Goal: Task Accomplishment & Management: Manage account settings

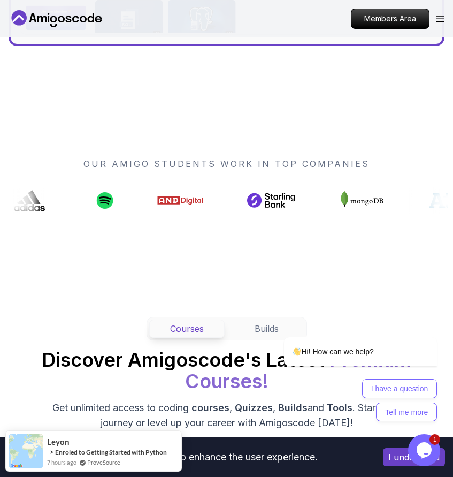
scroll to position [587, 0]
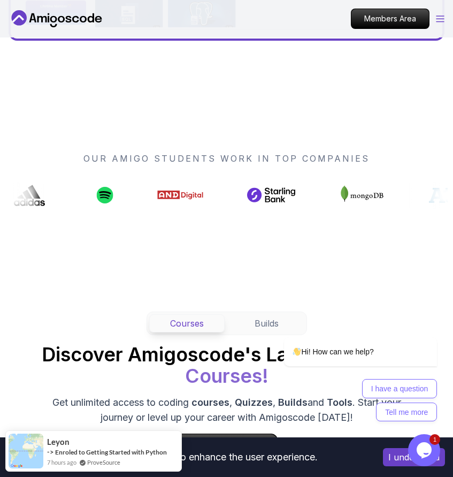
click at [441, 18] on icon "Open Menu" at bounding box center [440, 19] width 7 height 6
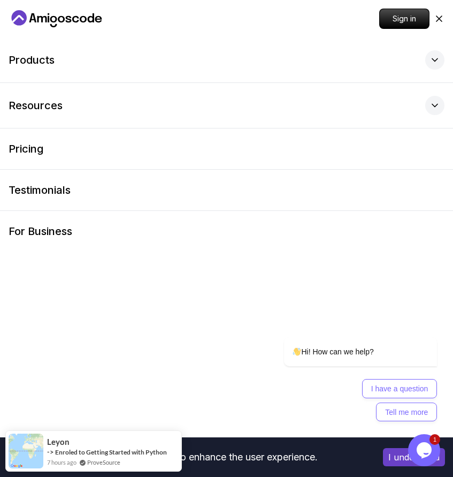
click at [86, 18] on icon "Home page" at bounding box center [83, 19] width 7 height 6
click at [387, 17] on p "Sign in" at bounding box center [404, 19] width 47 height 18
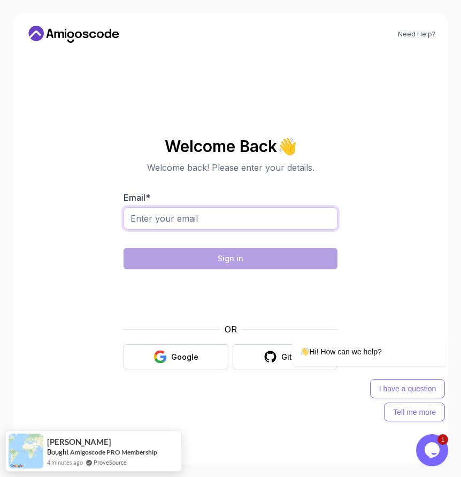
click at [207, 218] on input "Email *" at bounding box center [231, 218] width 214 height 22
click at [204, 223] on input "Email *" at bounding box center [231, 218] width 214 height 22
type input "[EMAIL_ADDRESS][DOMAIN_NAME]"
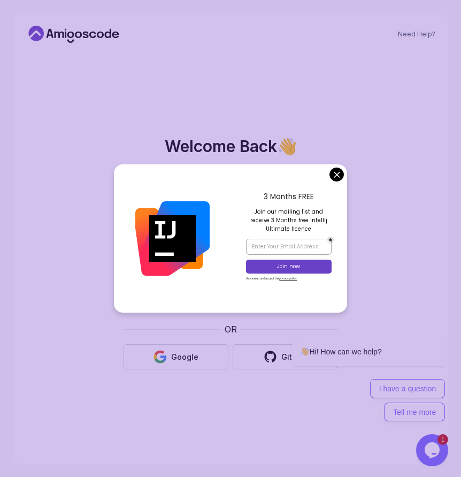
click at [171, 291] on div at bounding box center [172, 238] width 117 height 148
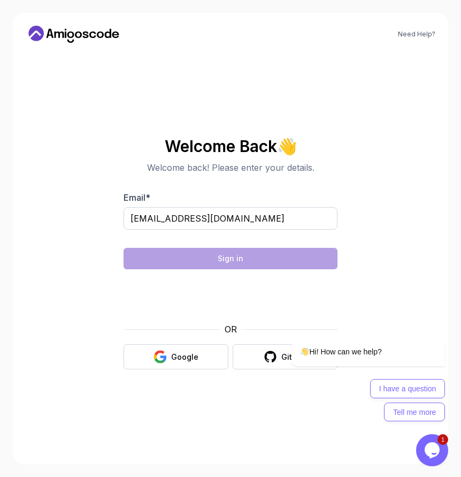
click at [335, 171] on body "Need Help? Welcome Back 👋 Welcome back! Please enter your details. Email * [EMA…" at bounding box center [230, 238] width 461 height 477
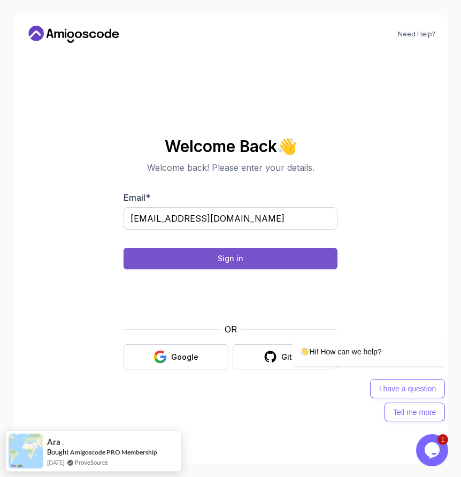
click at [256, 261] on button "Sign in" at bounding box center [231, 258] width 214 height 21
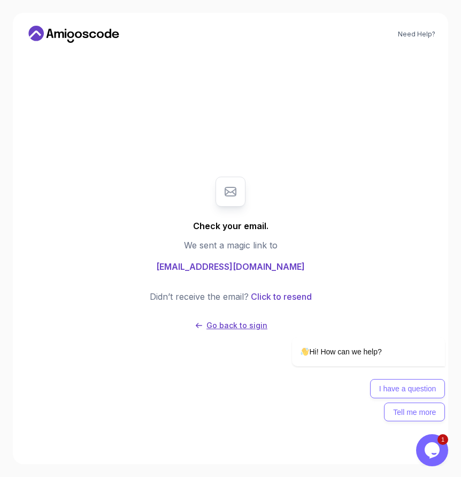
click at [229, 326] on p "Go back to sigin" at bounding box center [237, 325] width 61 height 11
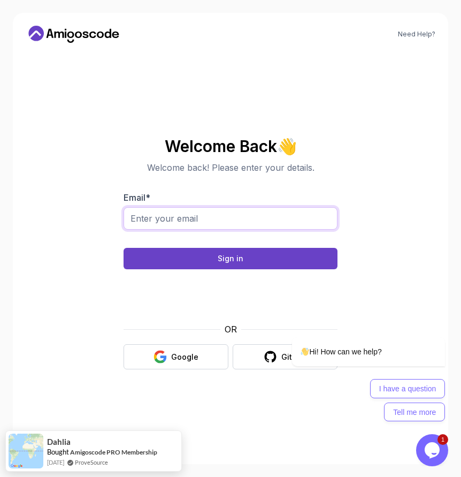
click at [199, 214] on input "Email *" at bounding box center [231, 218] width 214 height 22
type input "[EMAIL_ADDRESS][DOMAIN_NAME]"
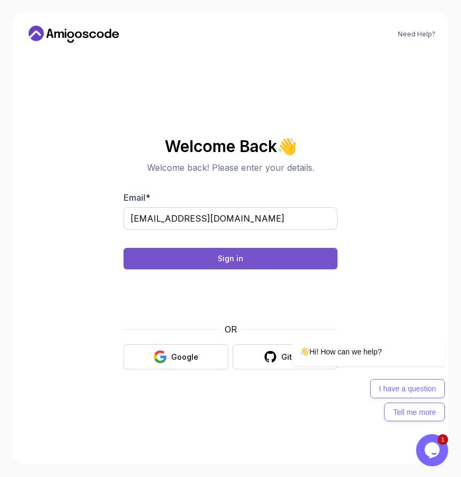
click at [221, 248] on button "Sign in" at bounding box center [231, 258] width 214 height 21
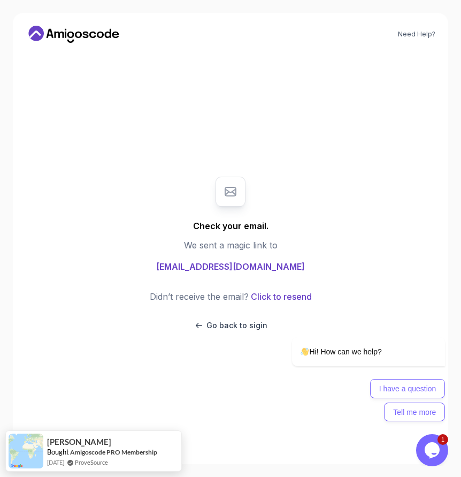
click at [247, 267] on span "[EMAIL_ADDRESS][DOMAIN_NAME]" at bounding box center [230, 266] width 149 height 13
click at [94, 32] on icon at bounding box center [74, 34] width 96 height 17
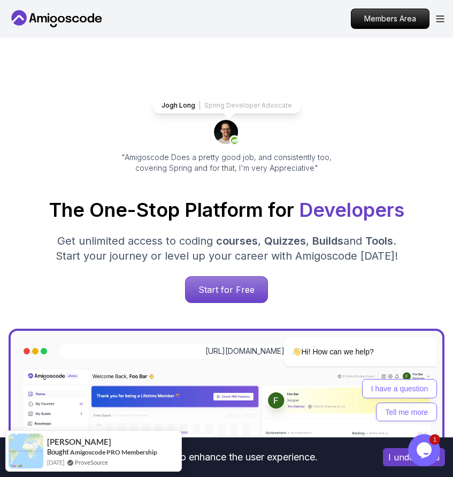
click at [440, 23] on div "Members Area" at bounding box center [398, 19] width 94 height 20
click at [440, 20] on icon "Open Menu" at bounding box center [440, 19] width 9 height 7
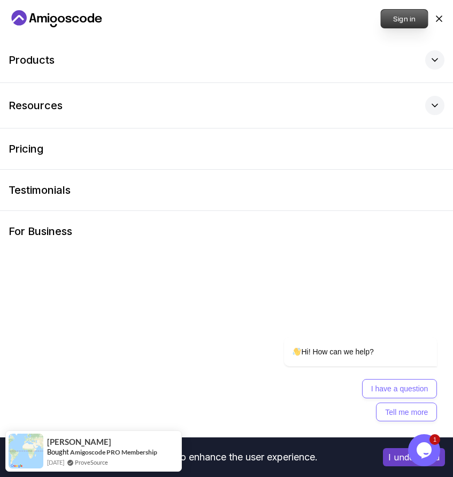
click at [411, 11] on p "Sign in" at bounding box center [404, 19] width 47 height 18
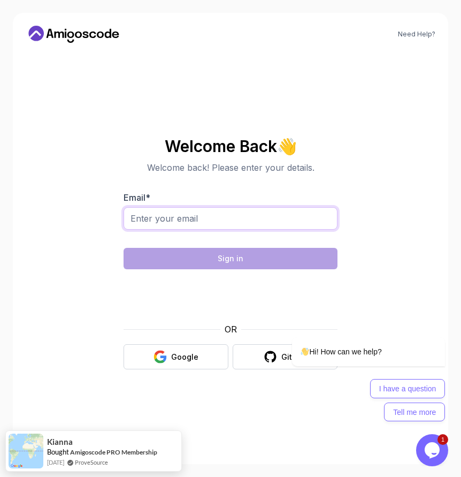
click at [210, 210] on input "Email *" at bounding box center [231, 218] width 214 height 22
type input "[EMAIL_ADDRESS][DOMAIN_NAME]"
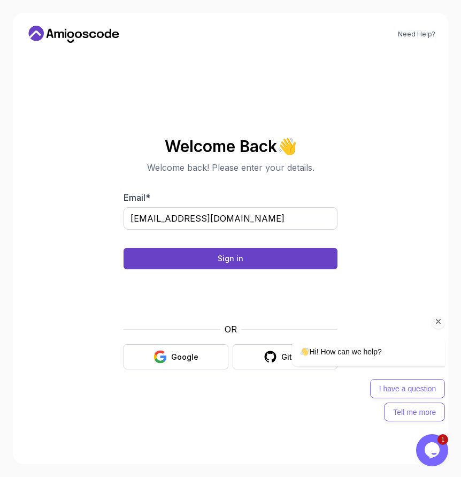
click at [438, 321] on icon "Chat attention grabber" at bounding box center [439, 322] width 10 height 10
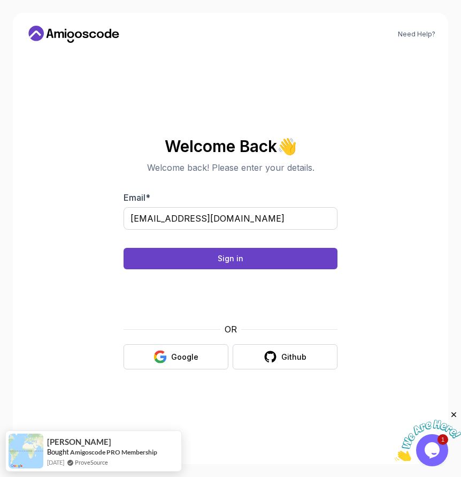
click at [453, 415] on icon "Close" at bounding box center [455, 415] width 10 height 10
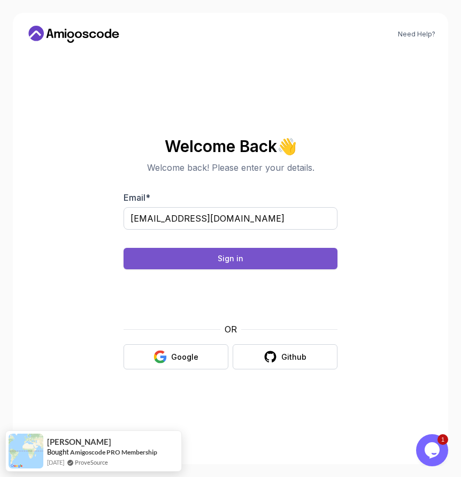
click at [293, 254] on button "Sign in" at bounding box center [231, 258] width 214 height 21
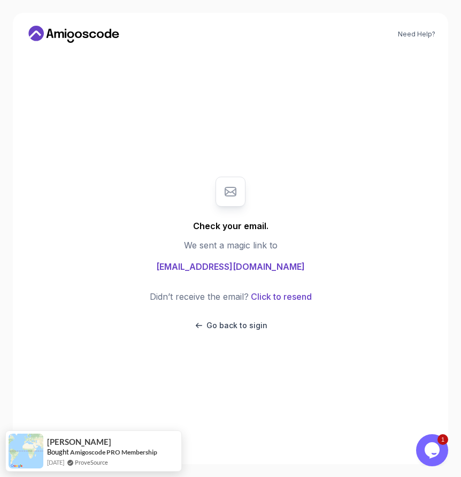
click at [263, 265] on span "[EMAIL_ADDRESS][DOMAIN_NAME]" at bounding box center [230, 266] width 149 height 13
click at [287, 295] on button "Click to resend" at bounding box center [280, 296] width 63 height 13
click at [226, 324] on p "Go back to sigin" at bounding box center [237, 325] width 61 height 11
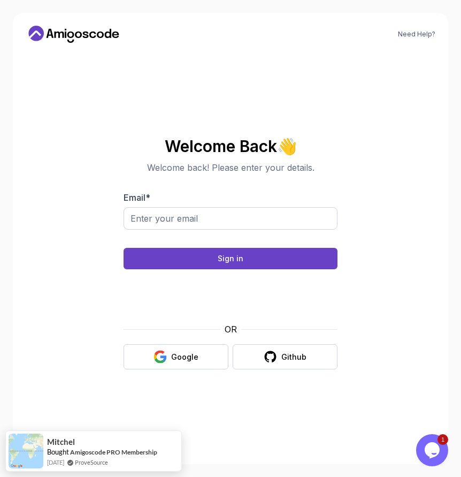
click at [71, 36] on icon at bounding box center [74, 34] width 96 height 17
